Goal: Navigation & Orientation: Understand site structure

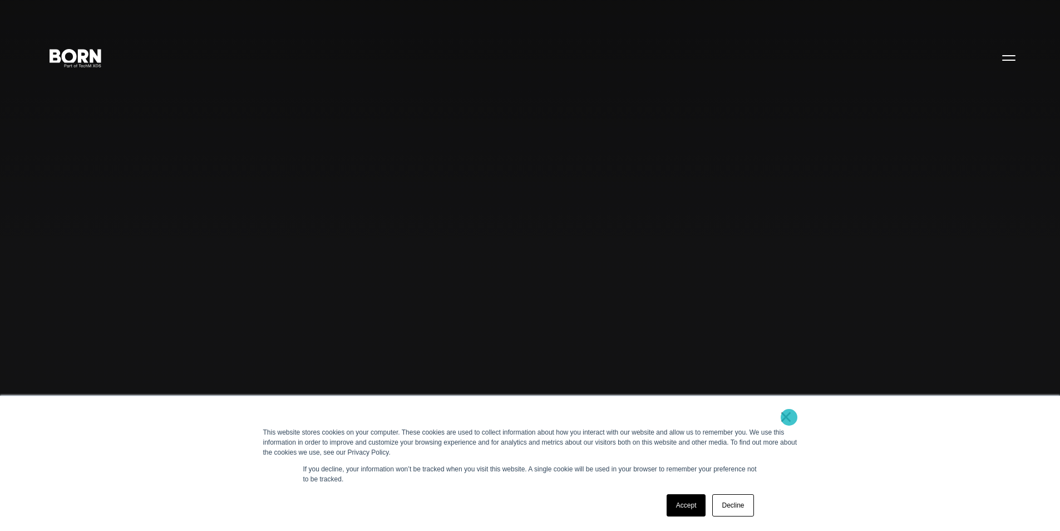
click at [789, 417] on link "×" at bounding box center [786, 416] width 13 height 10
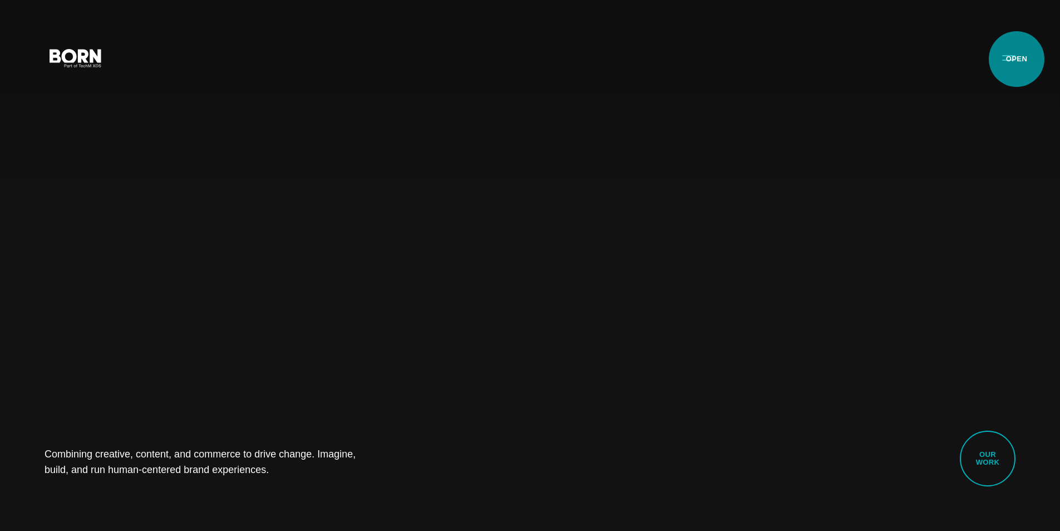
click at [1017, 59] on button "Primary Menu" at bounding box center [1009, 57] width 27 height 23
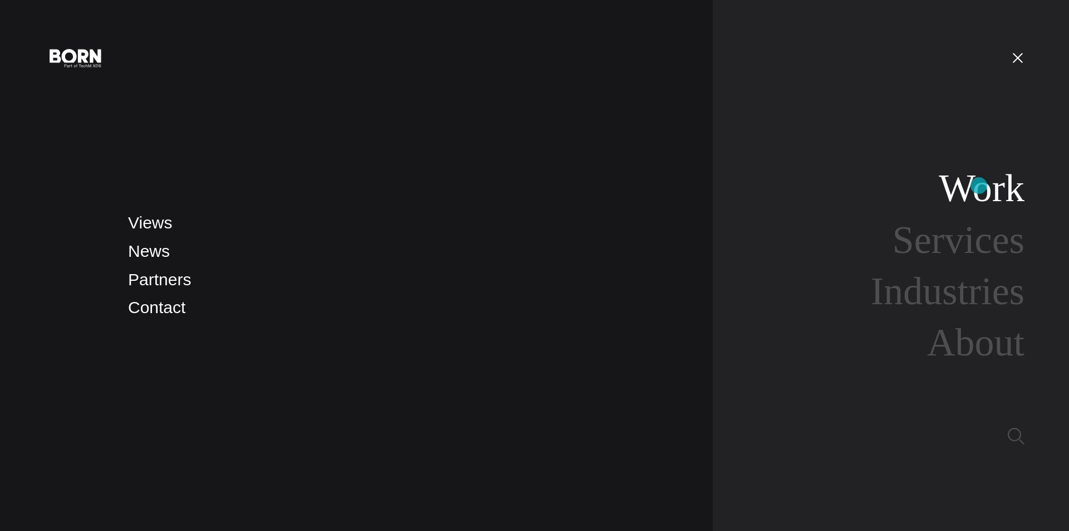
click at [979, 185] on link "Work" at bounding box center [982, 187] width 86 height 43
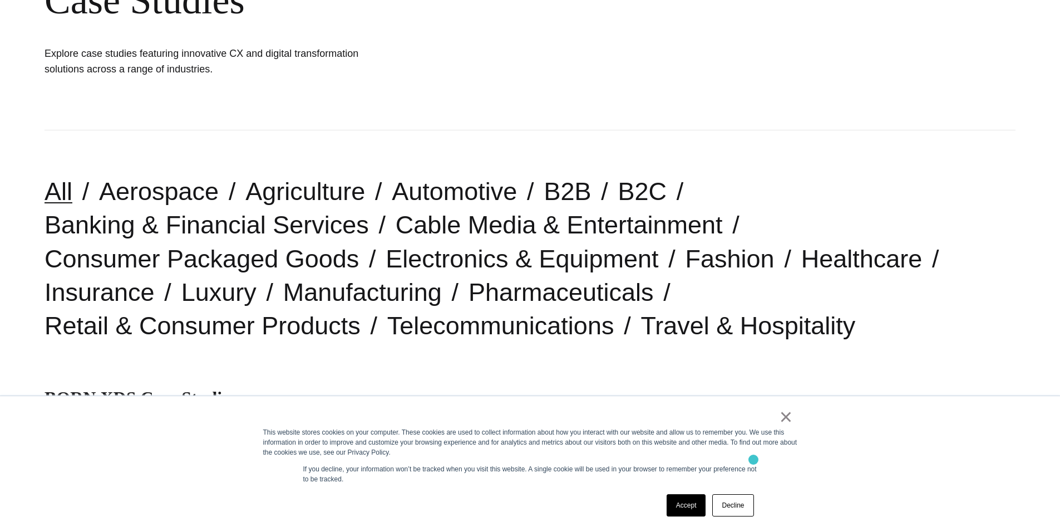
scroll to position [278, 0]
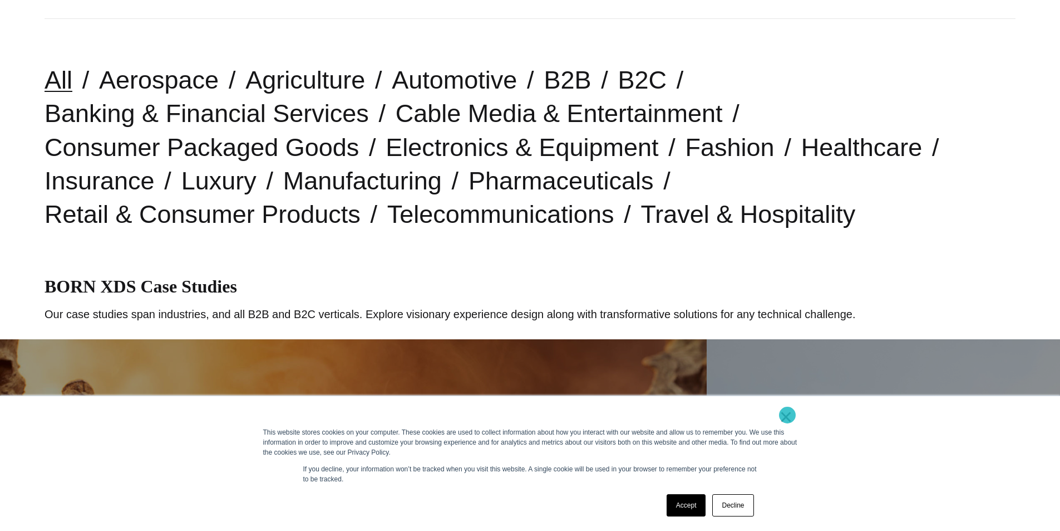
click at [788, 415] on link "×" at bounding box center [786, 416] width 13 height 10
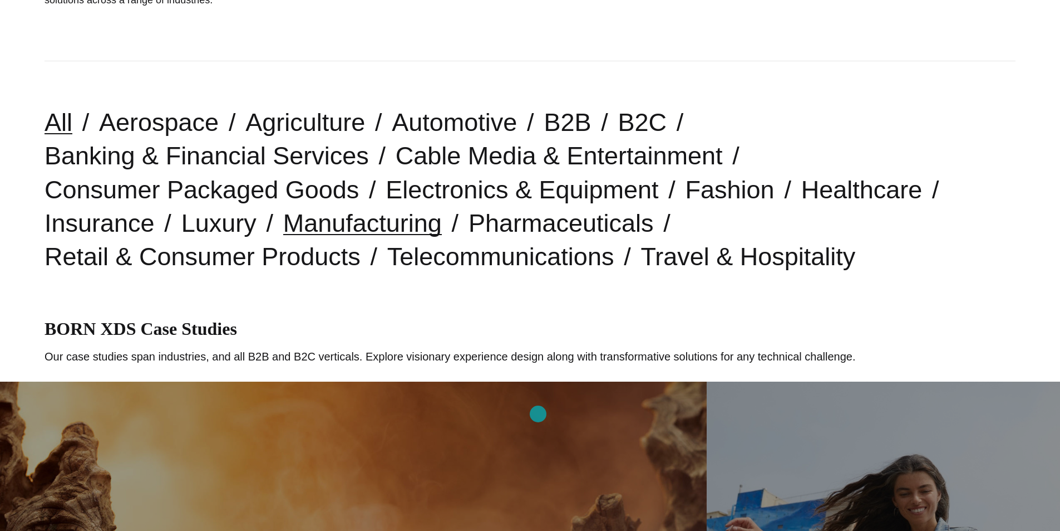
scroll to position [0, 0]
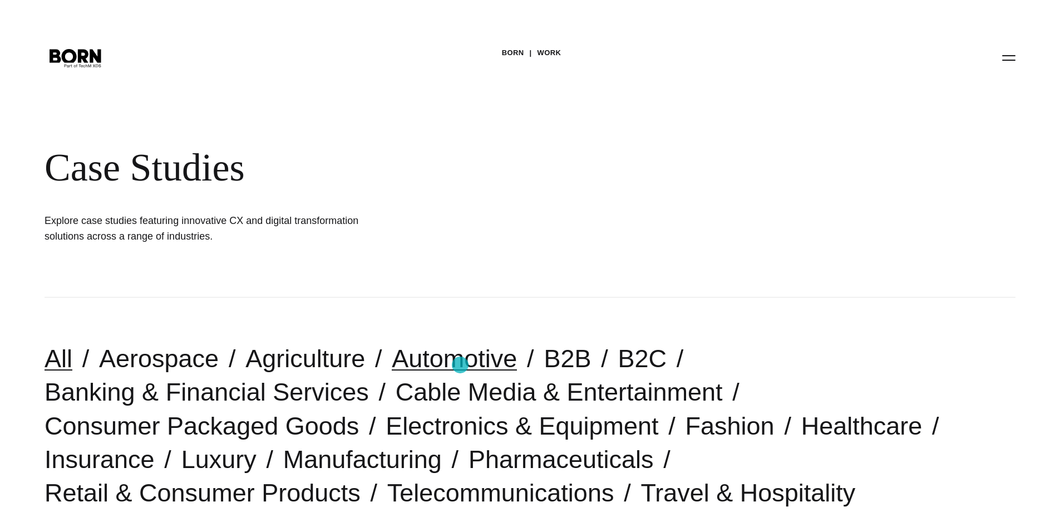
click at [460, 365] on link "Automotive" at bounding box center [454, 358] width 125 height 28
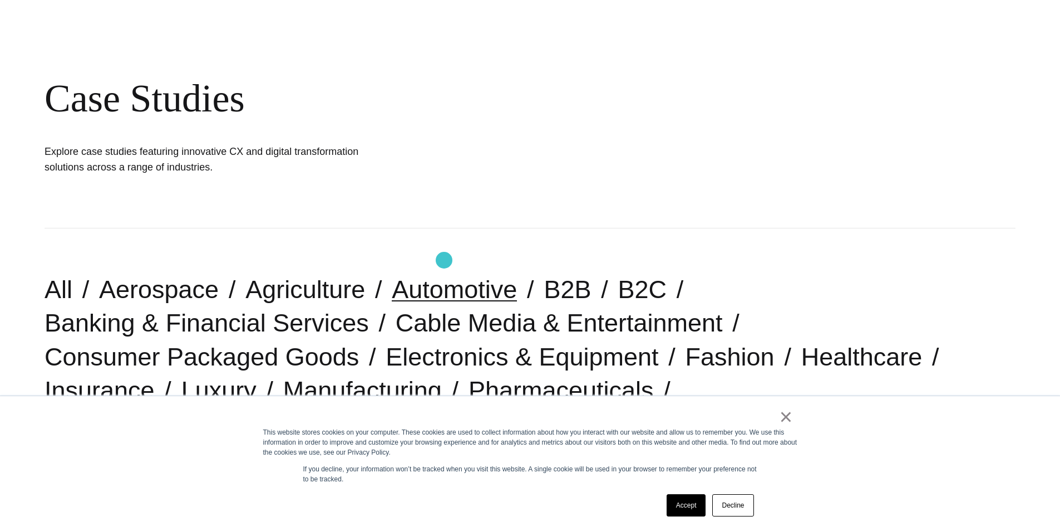
scroll to position [167, 0]
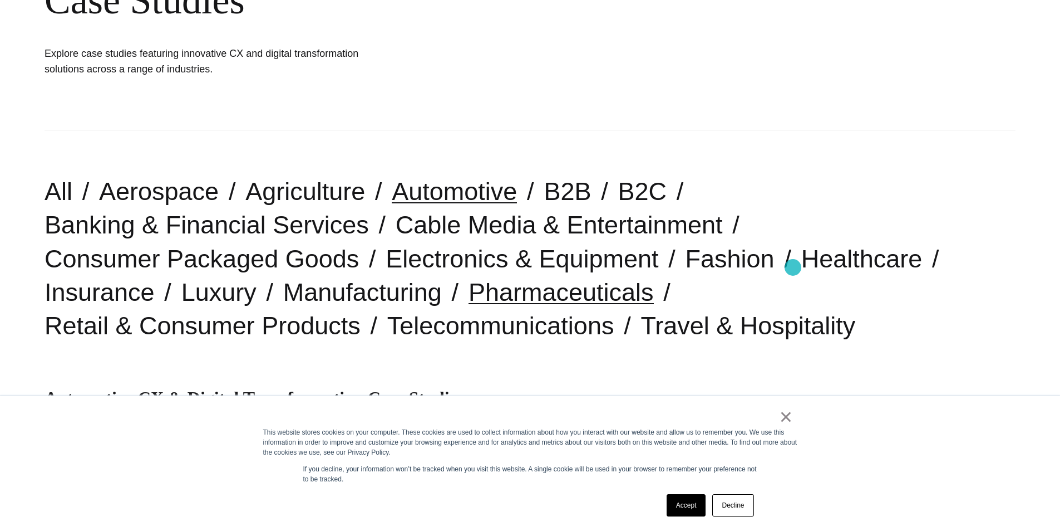
click at [654, 278] on link "Pharmaceuticals" at bounding box center [561, 292] width 185 height 28
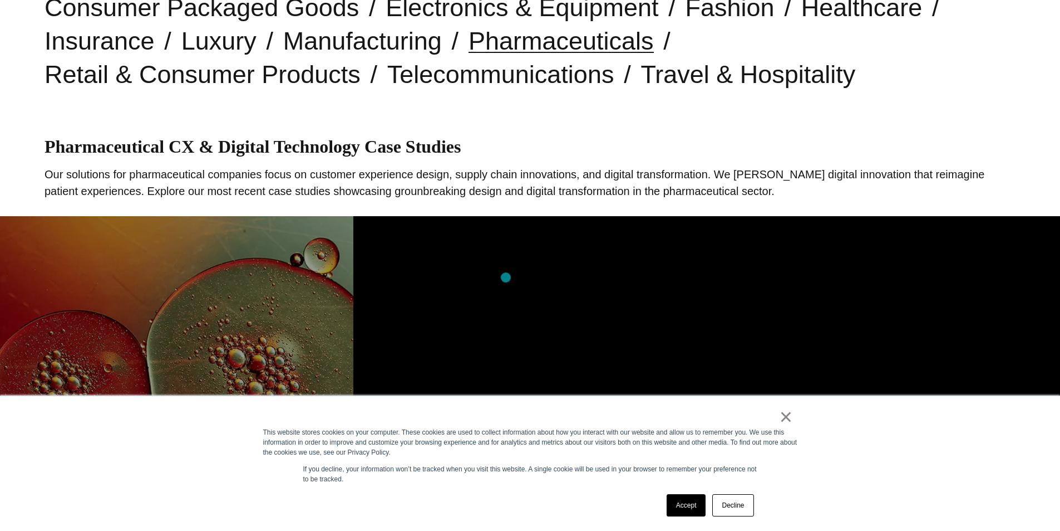
scroll to position [501, 0]
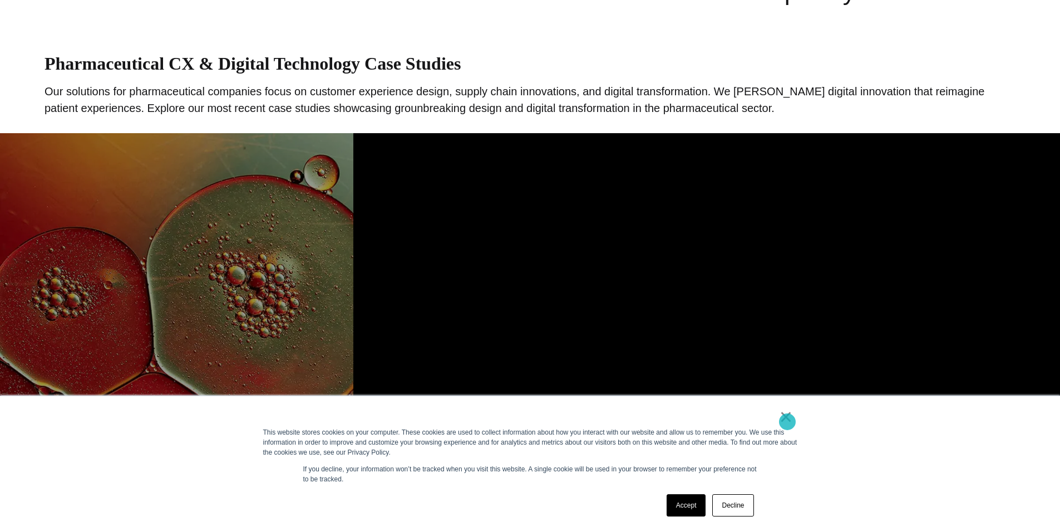
click at [788, 421] on link "×" at bounding box center [786, 416] width 13 height 10
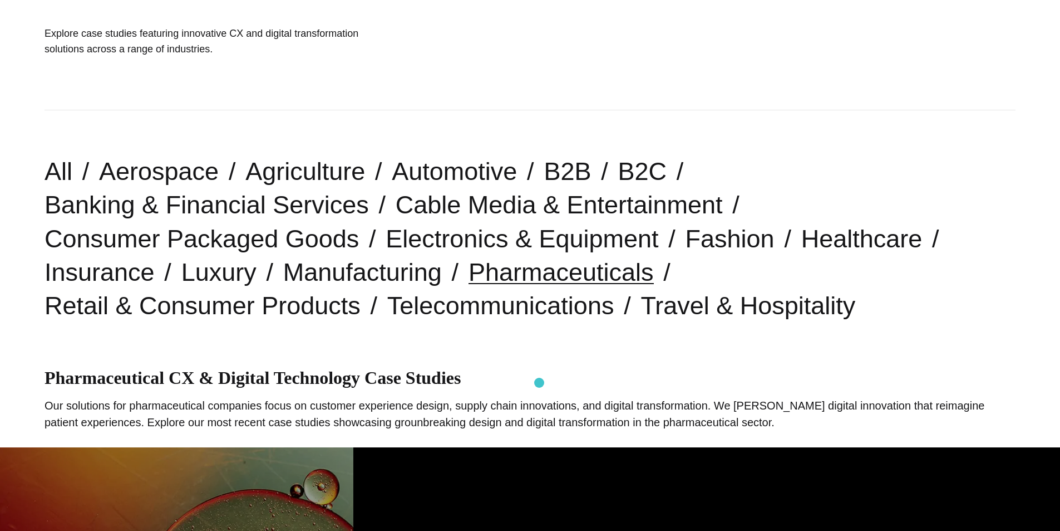
scroll to position [167, 0]
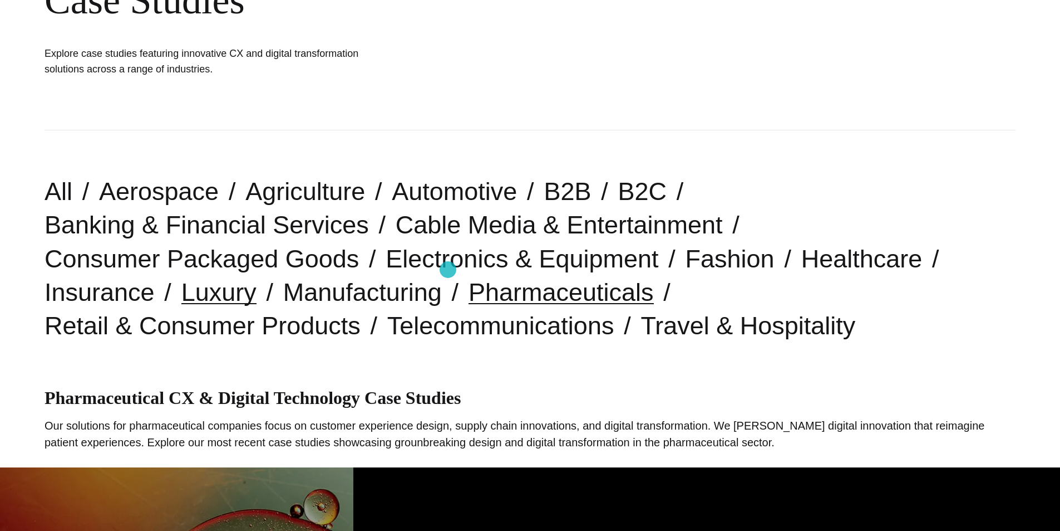
click at [257, 278] on link "Luxury" at bounding box center [218, 292] width 75 height 28
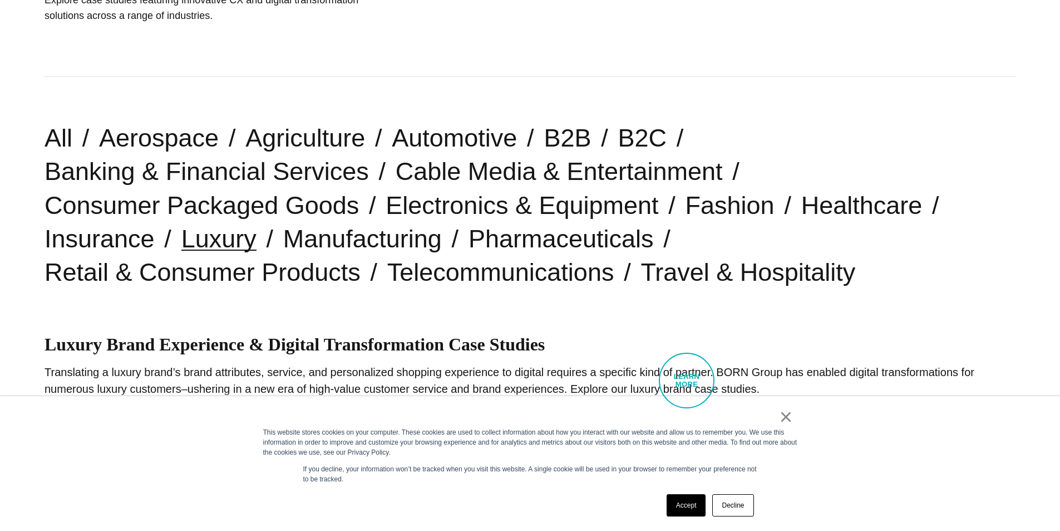
scroll to position [223, 0]
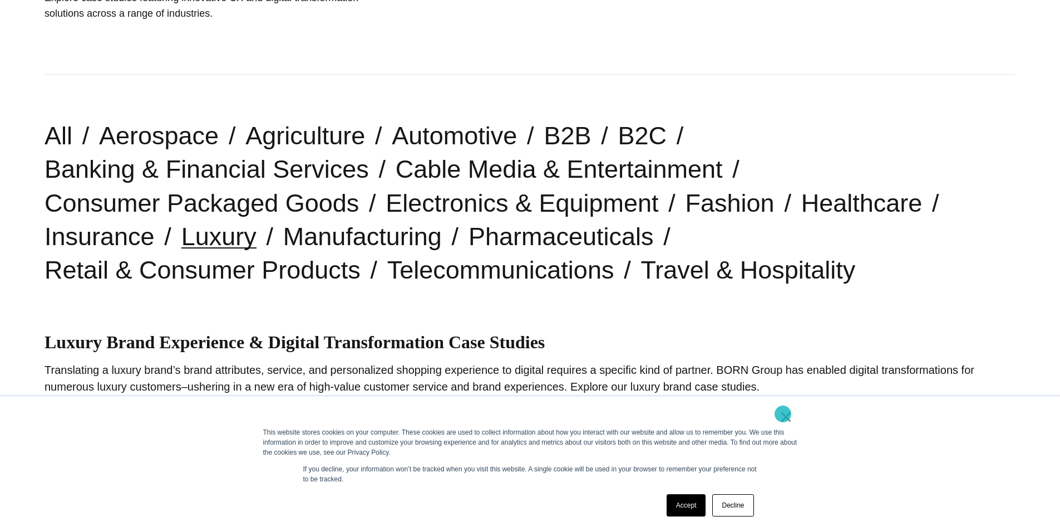
click at [783, 414] on link "×" at bounding box center [786, 416] width 13 height 10
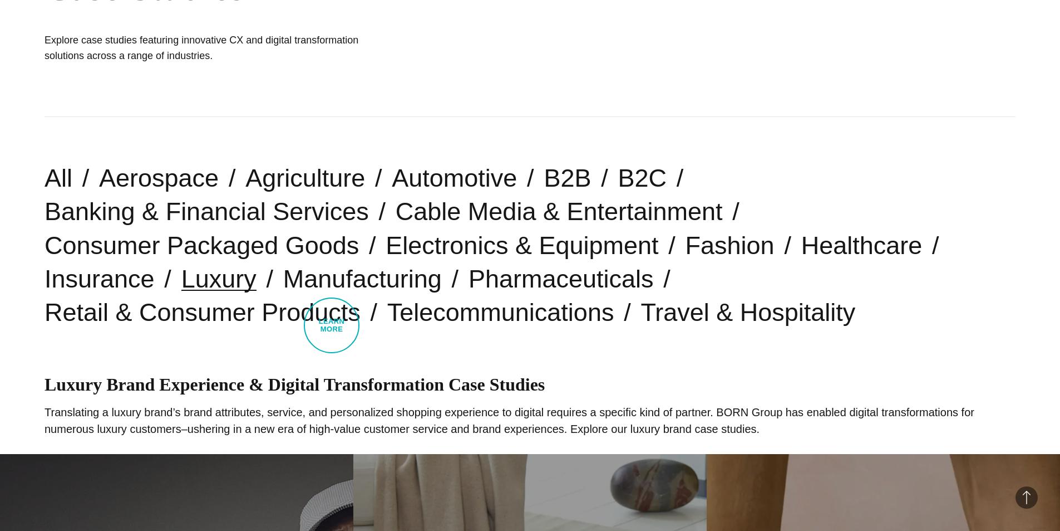
scroll to position [0, 0]
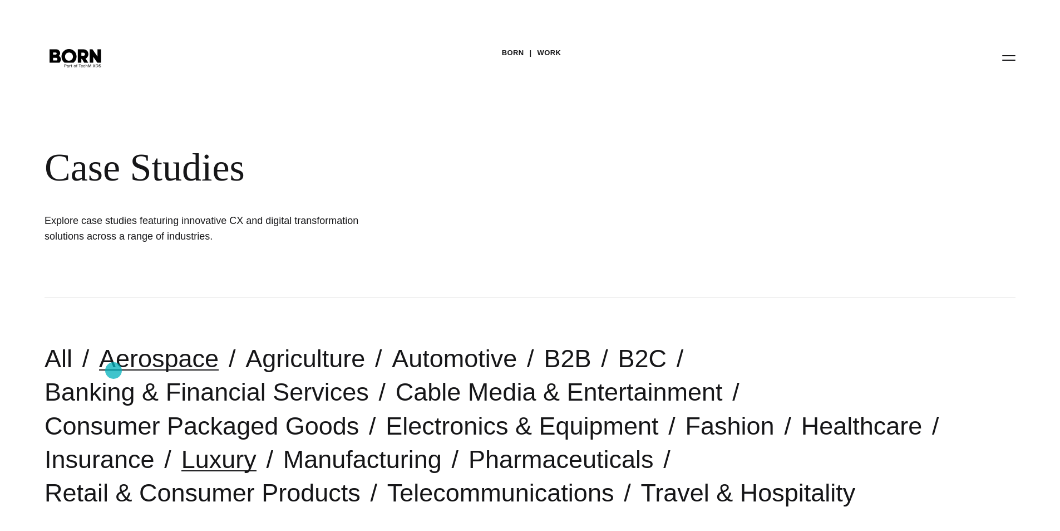
click at [114, 370] on link "Aerospace" at bounding box center [159, 358] width 120 height 28
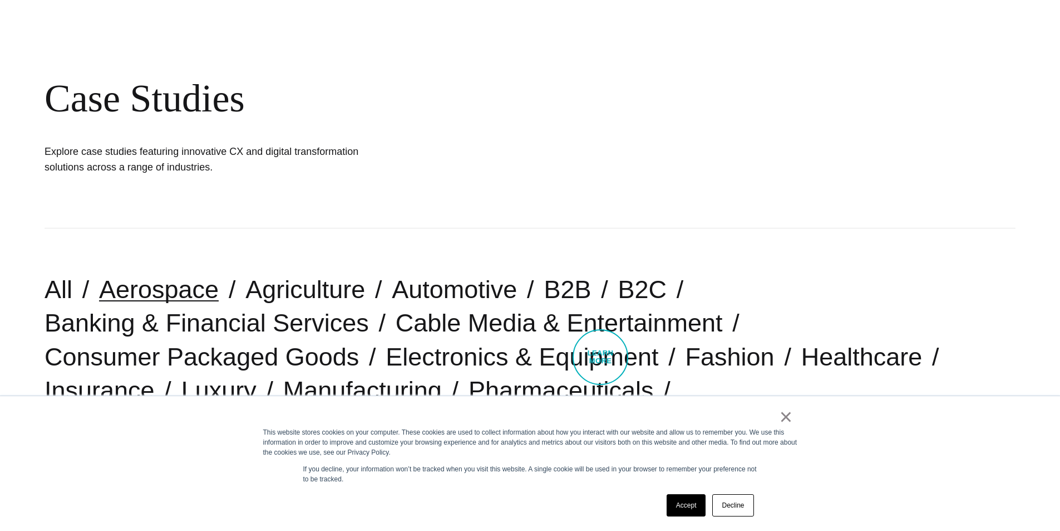
scroll to position [278, 0]
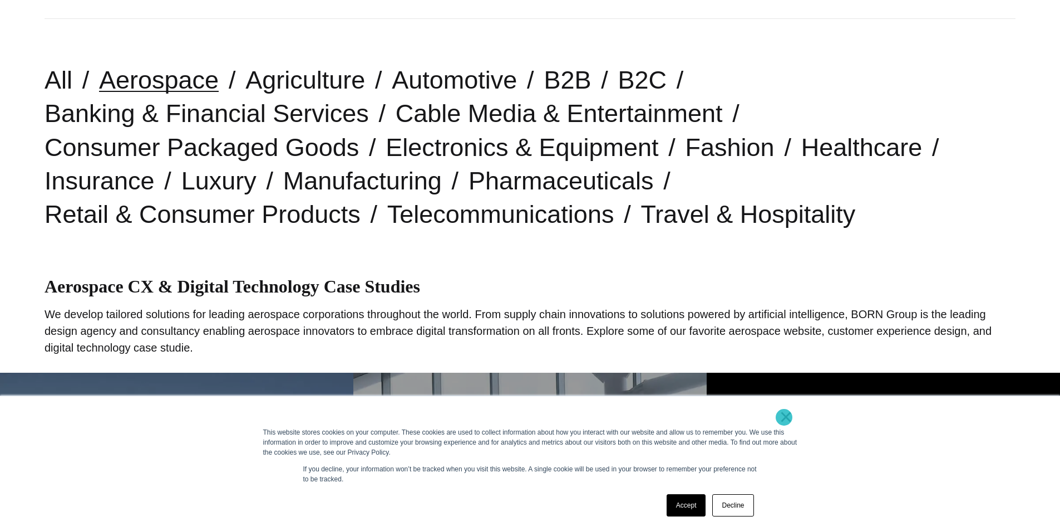
click at [784, 417] on link "×" at bounding box center [786, 416] width 13 height 10
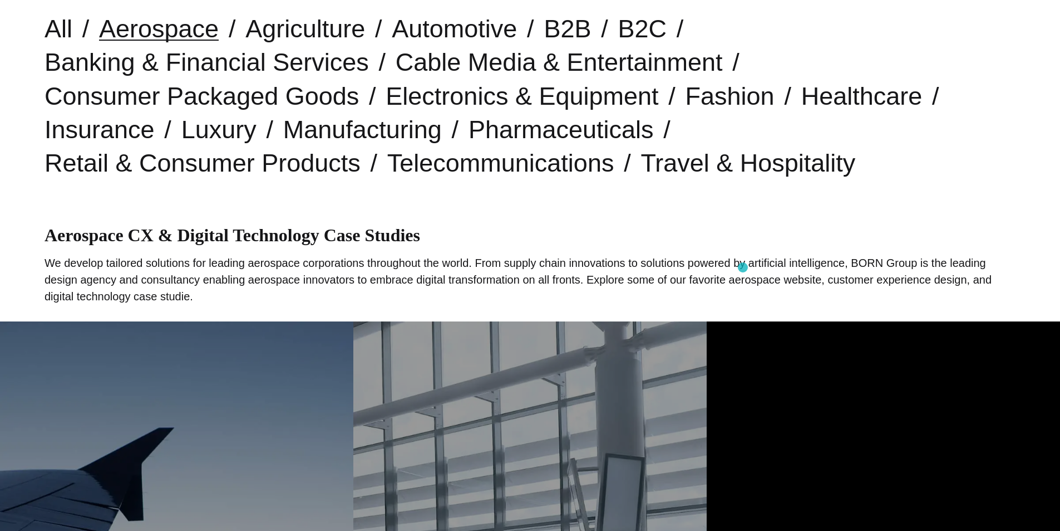
scroll to position [223, 0]
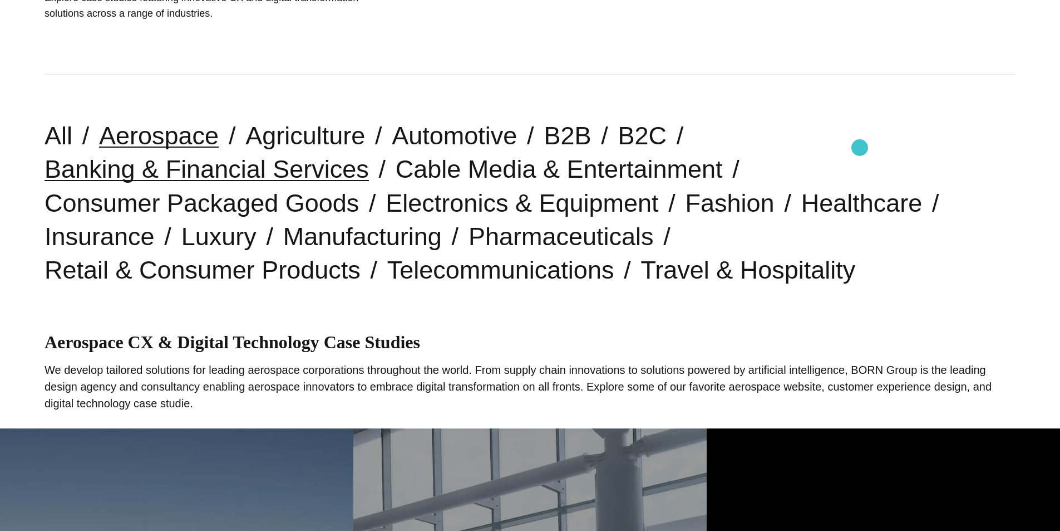
click at [369, 155] on link "Banking & Financial Services" at bounding box center [207, 169] width 325 height 28
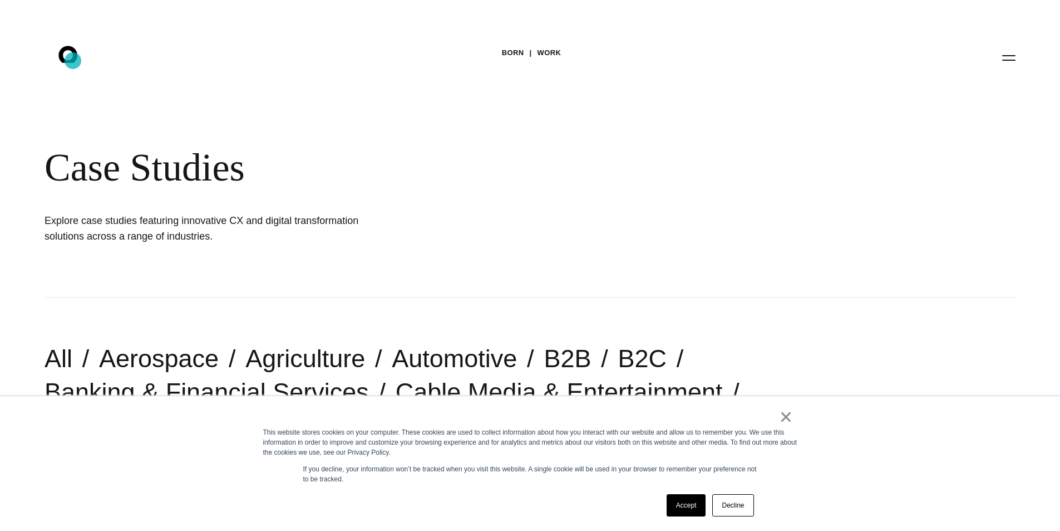
click at [73, 61] on icon at bounding box center [67, 54] width 19 height 17
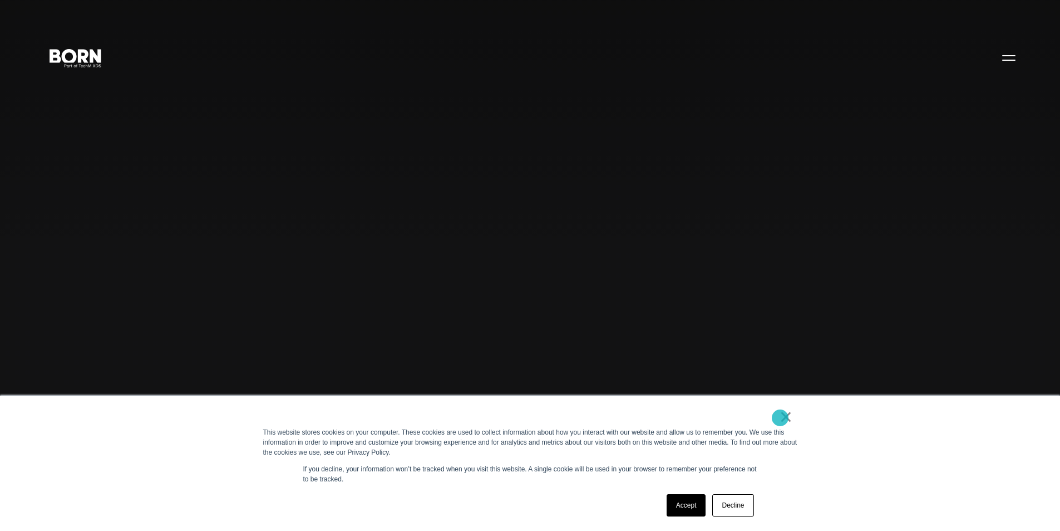
click at [780, 418] on link "×" at bounding box center [786, 416] width 13 height 10
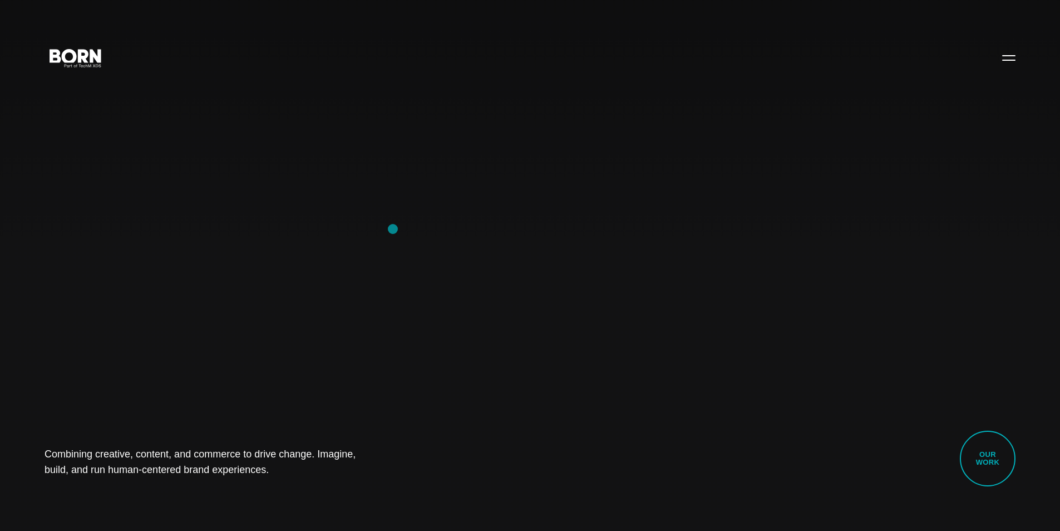
click at [393, 229] on div "Combining creative, content, and commerce to drive change. Imagine, build, and …" at bounding box center [530, 265] width 1060 height 531
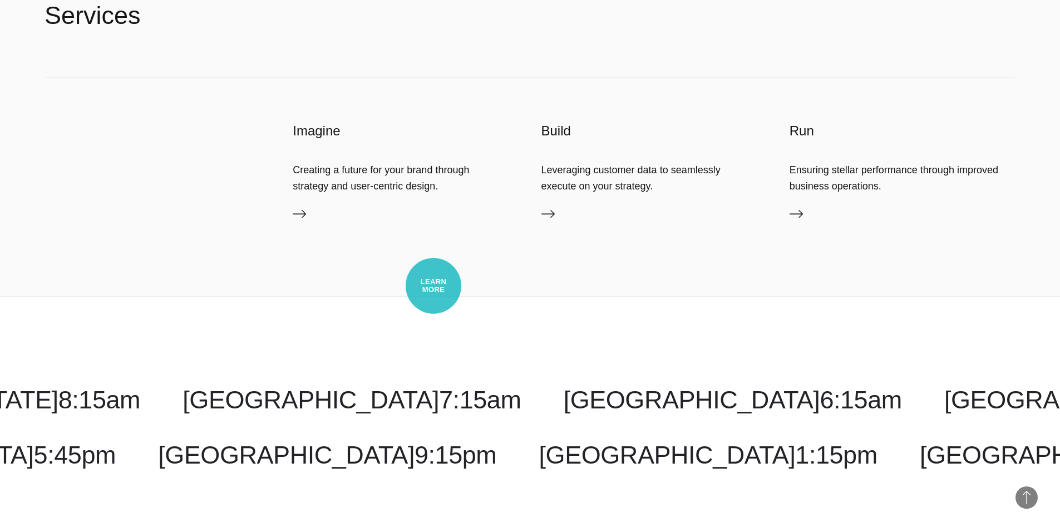
scroll to position [3507, 0]
